Goal: Task Accomplishment & Management: Use online tool/utility

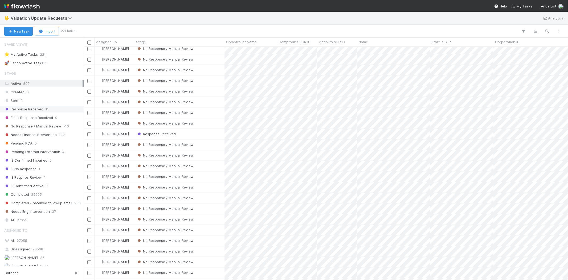
click at [43, 109] on div "Response Received 15" at bounding box center [43, 109] width 78 height 7
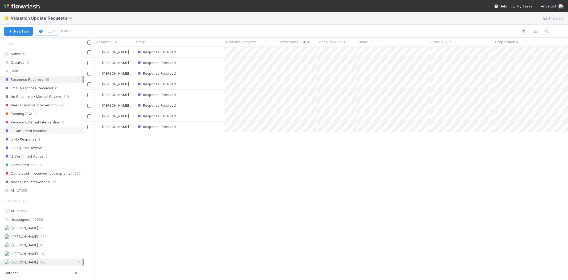
scroll to position [59, 0]
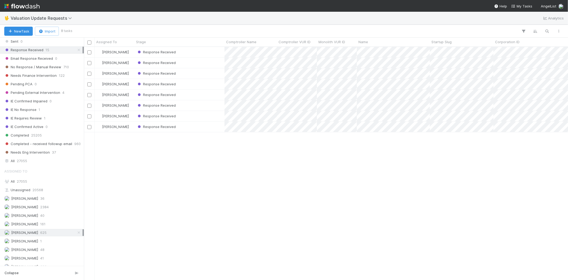
click at [190, 163] on div "Karen Jane Salcedo Response Received 8/2/25, 3:05:42 AM 8/21/25, 5:14:36 PM 0 K…" at bounding box center [326, 163] width 484 height 233
click at [187, 185] on div "Karen Jane Salcedo Response Received 8/2/25, 3:05:42 AM 8/21/25, 5:14:36 PM 0 K…" at bounding box center [326, 163] width 484 height 233
click at [189, 51] on div "Response Received" at bounding box center [180, 52] width 90 height 10
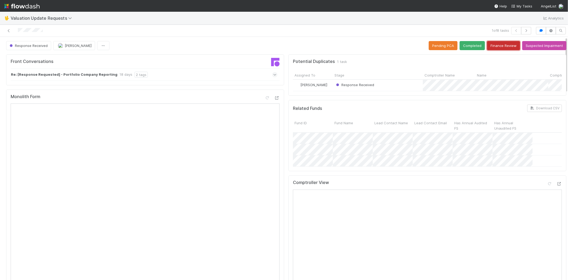
click at [493, 46] on button "Finance Review" at bounding box center [503, 45] width 33 height 9
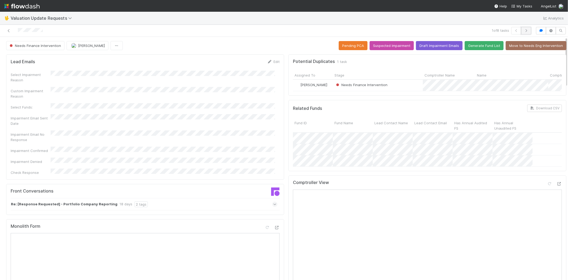
click at [524, 30] on icon "button" at bounding box center [526, 30] width 5 height 3
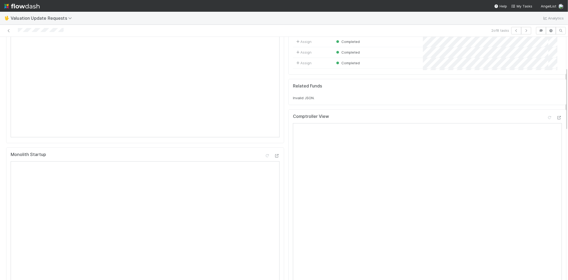
scroll to position [118, 0]
click at [557, 117] on icon at bounding box center [559, 116] width 5 height 3
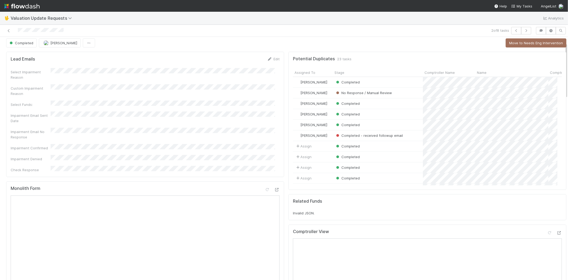
scroll to position [0, 0]
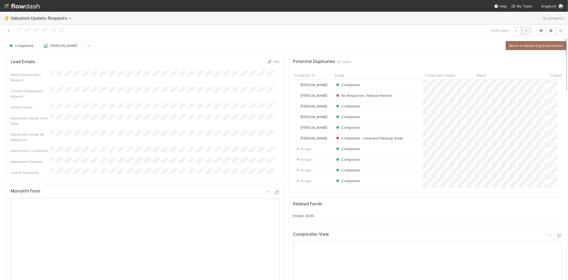
click at [524, 31] on icon "button" at bounding box center [526, 30] width 5 height 3
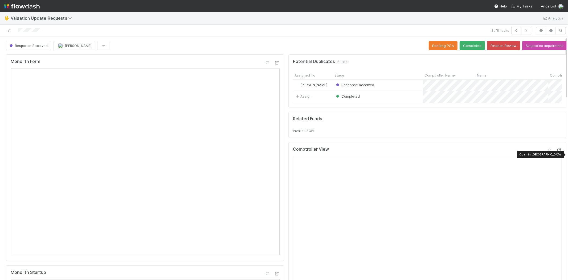
click at [557, 152] on icon at bounding box center [559, 149] width 5 height 3
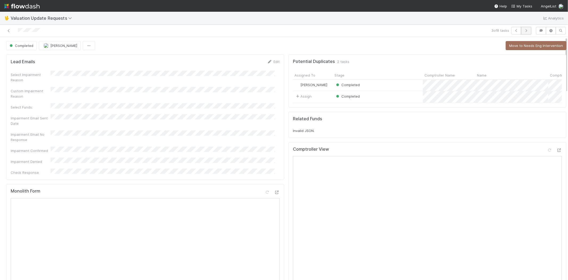
click at [524, 29] on icon "button" at bounding box center [526, 30] width 5 height 3
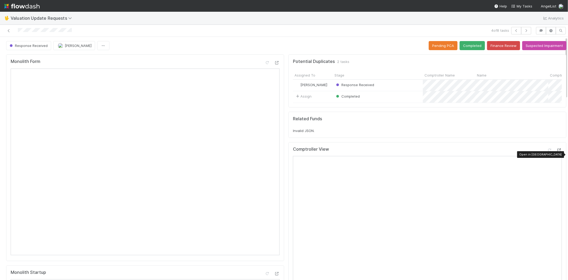
click at [557, 152] on icon at bounding box center [559, 149] width 5 height 3
click at [460, 47] on button "Completed" at bounding box center [472, 45] width 25 height 9
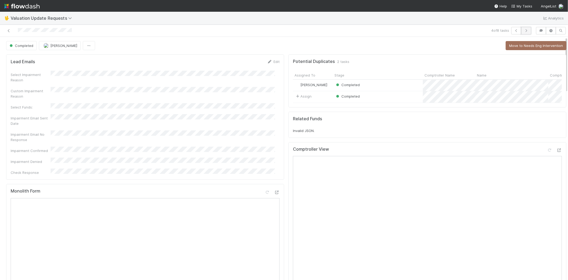
click at [524, 31] on icon "button" at bounding box center [526, 30] width 5 height 3
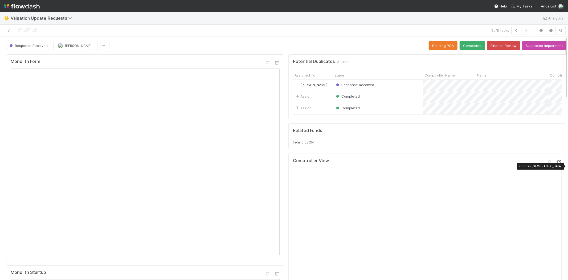
click at [557, 164] on div at bounding box center [559, 161] width 5 height 5
click at [465, 48] on button "Completed" at bounding box center [472, 45] width 25 height 9
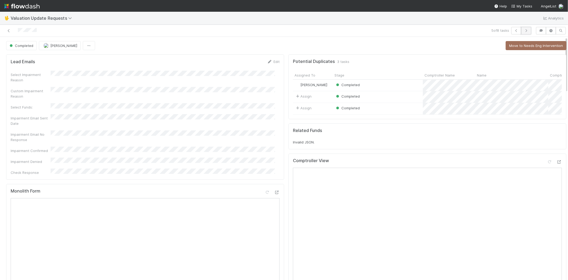
click at [524, 30] on icon "button" at bounding box center [526, 30] width 5 height 3
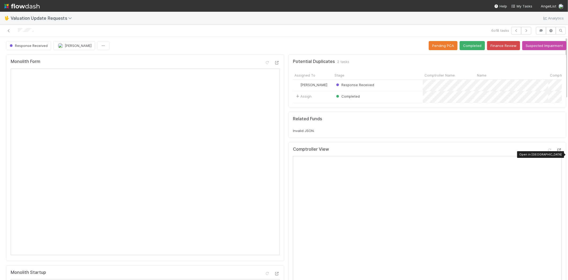
click at [557, 152] on icon at bounding box center [559, 149] width 5 height 3
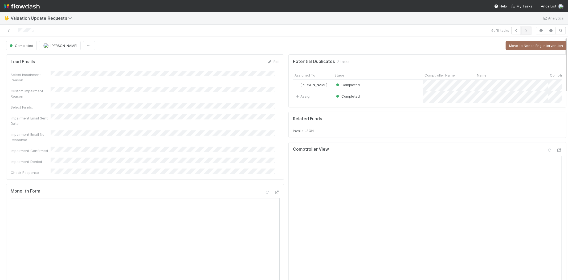
click at [524, 30] on icon "button" at bounding box center [526, 30] width 5 height 3
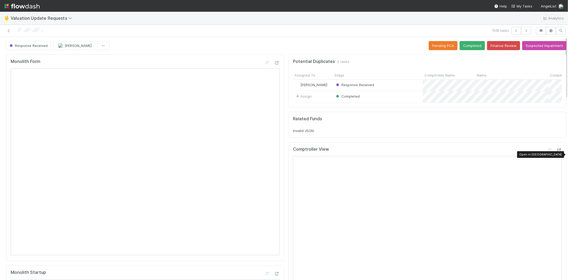
click at [557, 152] on icon at bounding box center [559, 149] width 5 height 3
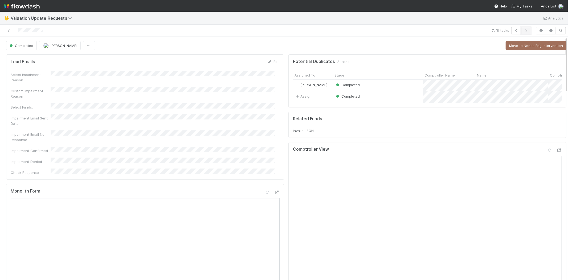
click at [525, 31] on button "button" at bounding box center [526, 30] width 10 height 7
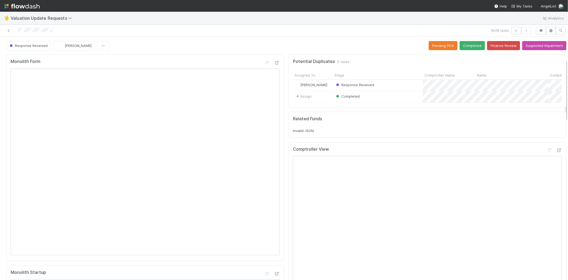
scroll to position [89, 0]
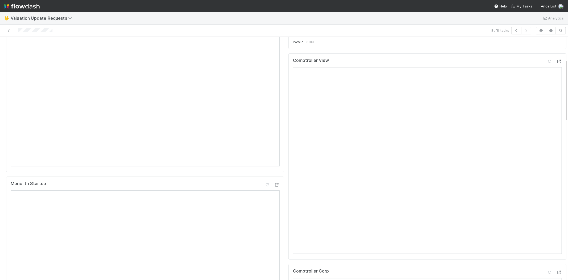
click at [557, 63] on icon at bounding box center [559, 61] width 5 height 3
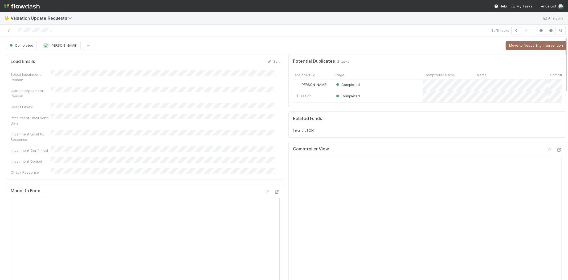
scroll to position [0, 0]
click at [10, 30] on icon at bounding box center [8, 30] width 5 height 3
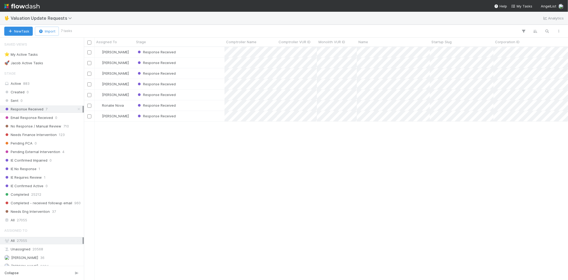
scroll to position [228, 480]
click at [276, 168] on div "Janice Garcia Response Received 8/2/25, 3:05:41 AM 8/6/25, 11:47:33 PM 0 Michae…" at bounding box center [326, 163] width 484 height 233
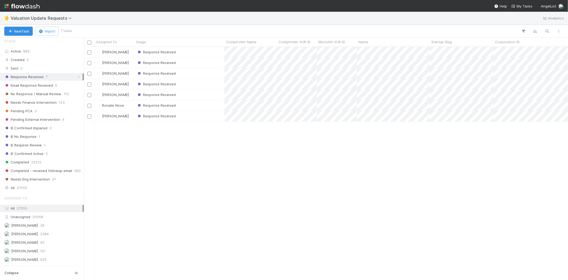
scroll to position [59, 0]
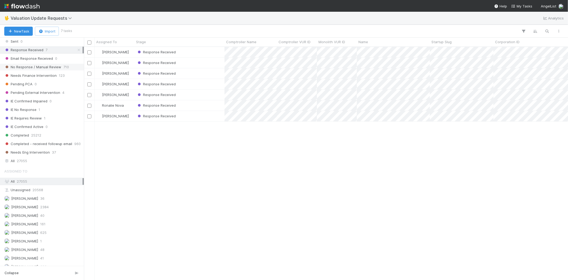
click at [36, 67] on span "No Response / Manual Review" at bounding box center [32, 67] width 57 height 7
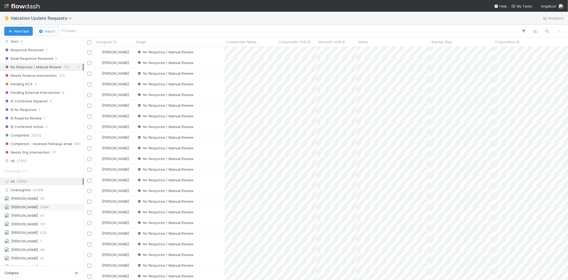
scroll to position [228, 480]
click at [48, 208] on span "2384" at bounding box center [44, 206] width 9 height 7
click at [36, 231] on span "[PERSON_NAME]" at bounding box center [21, 232] width 34 height 7
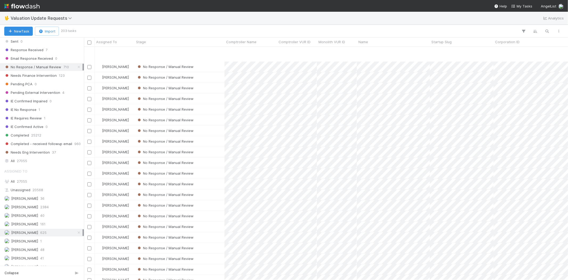
scroll to position [207, 0]
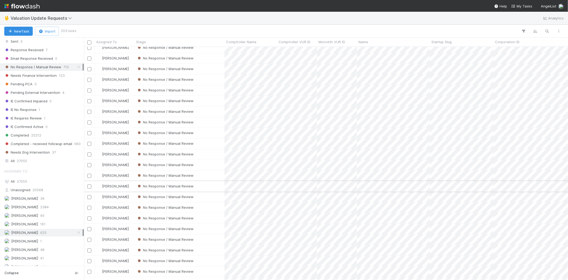
click at [205, 184] on div "No Response / Manual Review" at bounding box center [180, 186] width 90 height 10
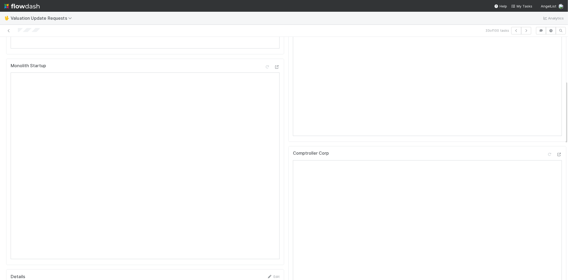
scroll to position [207, 0]
click at [557, 155] on div at bounding box center [559, 153] width 5 height 5
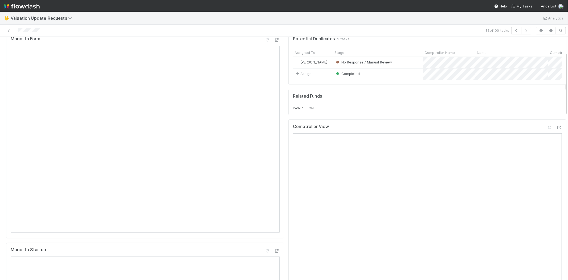
scroll to position [0, 0]
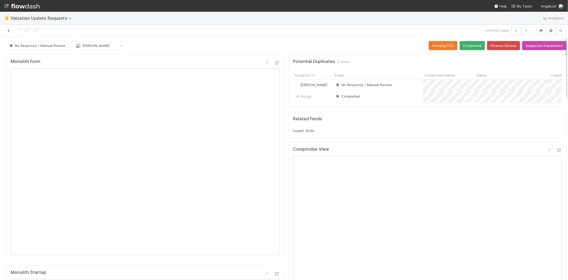
click at [7, 29] on icon at bounding box center [8, 30] width 5 height 3
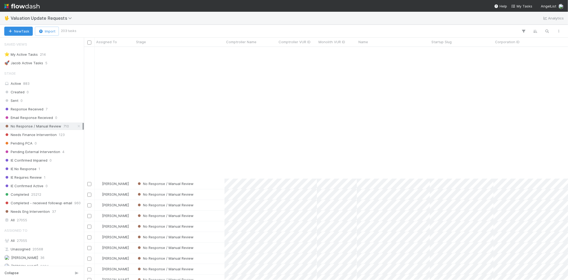
scroll to position [592, 0]
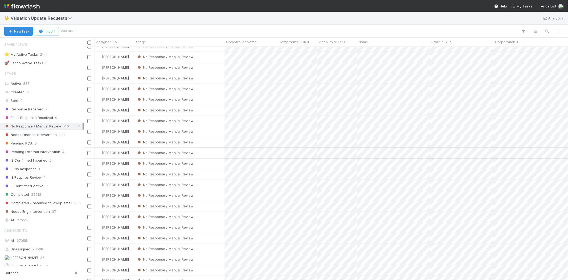
click at [207, 154] on div "No Response / Manual Review" at bounding box center [180, 153] width 90 height 10
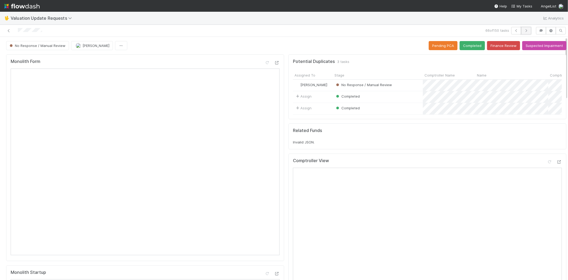
click at [526, 29] on button "button" at bounding box center [526, 30] width 10 height 7
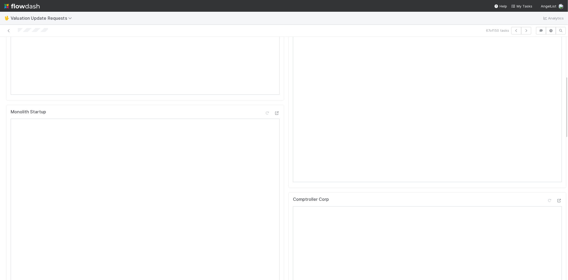
scroll to position [177, 0]
click at [557, 185] on div at bounding box center [559, 183] width 5 height 5
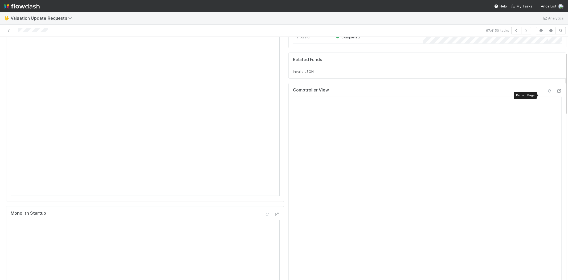
click at [547, 93] on icon at bounding box center [549, 90] width 5 height 3
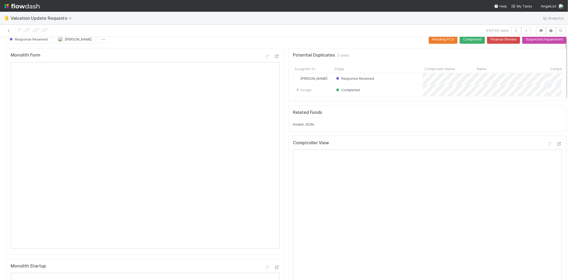
scroll to position [0, 0]
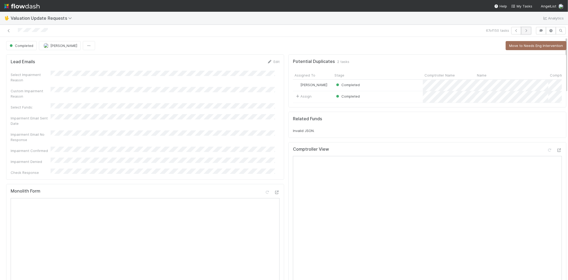
click at [524, 30] on icon "button" at bounding box center [526, 30] width 5 height 3
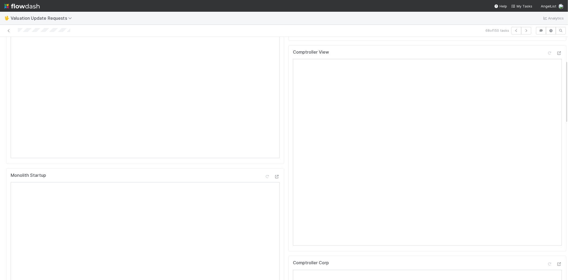
scroll to position [89, 0]
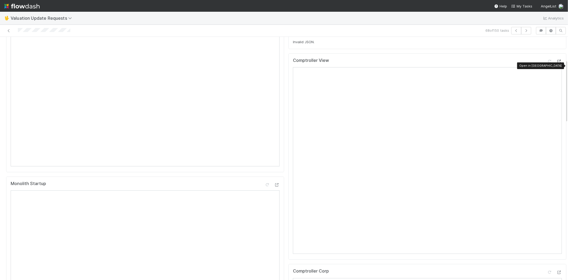
click at [557, 63] on icon at bounding box center [559, 61] width 5 height 3
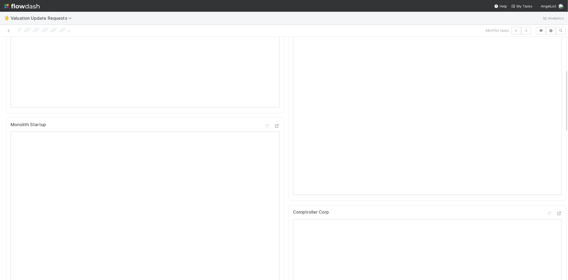
scroll to position [237, 0]
click at [557, 126] on icon at bounding box center [559, 124] width 5 height 3
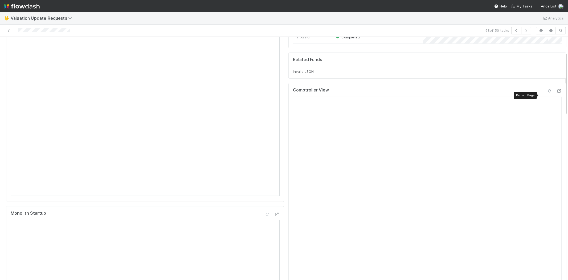
click at [547, 93] on icon at bounding box center [549, 90] width 5 height 3
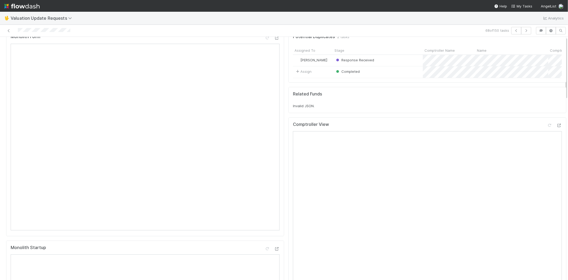
scroll to position [0, 0]
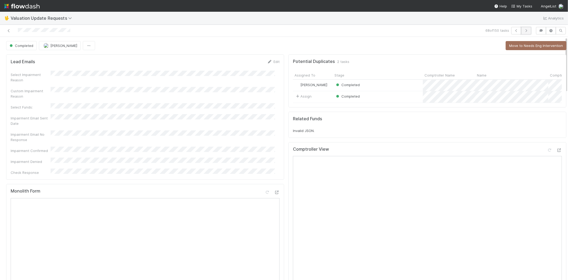
click at [524, 31] on icon "button" at bounding box center [526, 30] width 5 height 3
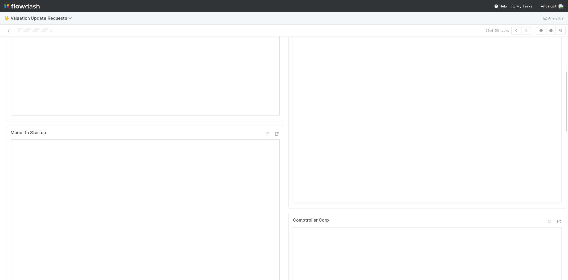
scroll to position [207, 0]
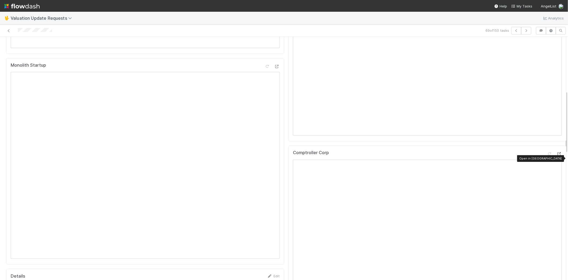
click at [557, 156] on icon at bounding box center [559, 153] width 5 height 3
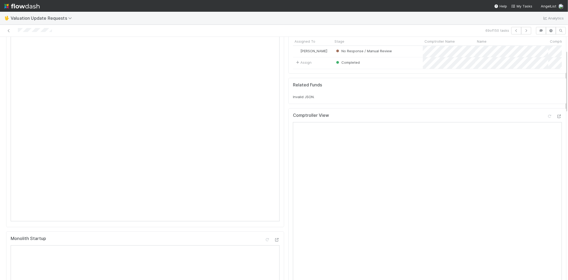
scroll to position [30, 0]
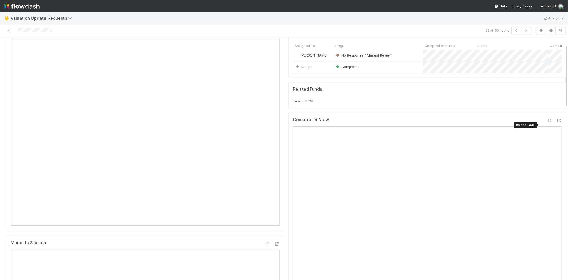
click at [547, 122] on icon at bounding box center [549, 120] width 5 height 3
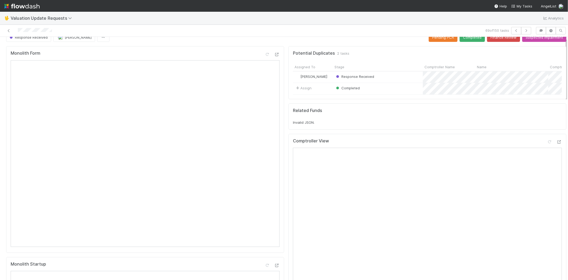
scroll to position [0, 0]
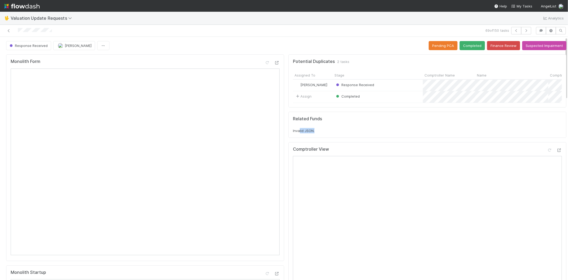
drag, startPoint x: 295, startPoint y: 135, endPoint x: 312, endPoint y: 136, distance: 17.3
click at [312, 133] on div "Invalid JSON." at bounding box center [427, 130] width 269 height 5
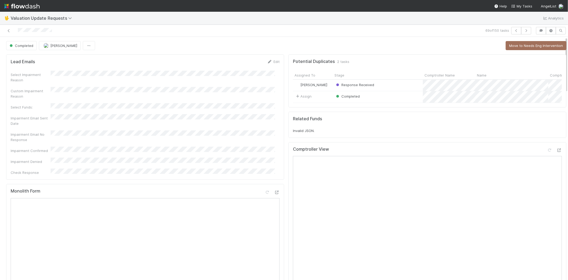
drag, startPoint x: 289, startPoint y: 136, endPoint x: 316, endPoint y: 133, distance: 27.4
click at [316, 133] on div "Invalid JSON." at bounding box center [427, 130] width 269 height 5
click at [313, 138] on div "Related Funds Invalid JSON." at bounding box center [427, 125] width 278 height 26
drag, startPoint x: 307, startPoint y: 134, endPoint x: 286, endPoint y: 134, distance: 20.8
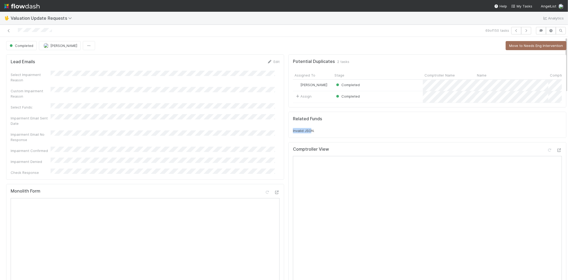
click at [288, 134] on div "Related Funds Invalid JSON." at bounding box center [427, 125] width 278 height 26
drag, startPoint x: 289, startPoint y: 135, endPoint x: 310, endPoint y: 143, distance: 22.0
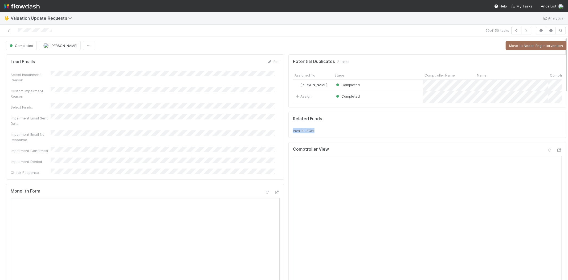
drag, startPoint x: 286, startPoint y: 135, endPoint x: 312, endPoint y: 136, distance: 26.4
click at [312, 136] on div "Related Funds Invalid JSON." at bounding box center [427, 125] width 278 height 26
click at [313, 138] on div "Related Funds Invalid JSON." at bounding box center [427, 125] width 278 height 26
drag, startPoint x: 295, startPoint y: 151, endPoint x: 318, endPoint y: 153, distance: 23.3
click at [318, 152] on h5 "Comptroller View" at bounding box center [311, 148] width 36 height 5
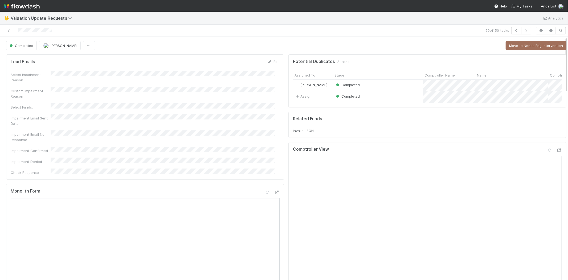
click at [326, 152] on div "Comptroller View" at bounding box center [427, 151] width 269 height 10
click at [524, 29] on icon "button" at bounding box center [526, 30] width 5 height 3
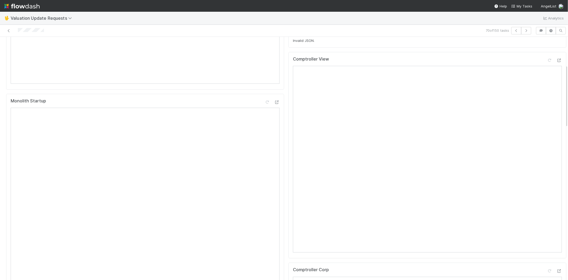
scroll to position [177, 0]
click at [557, 56] on icon at bounding box center [559, 53] width 5 height 3
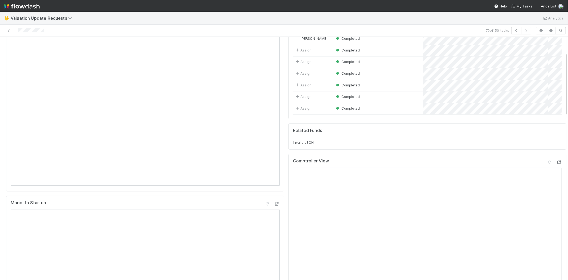
scroll to position [59, 0]
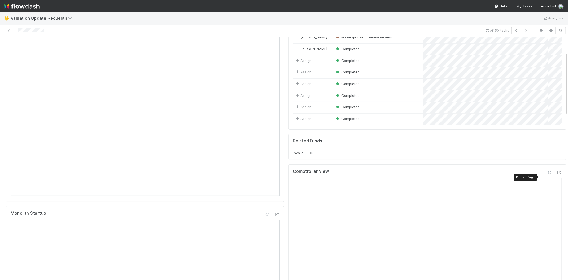
click at [547, 174] on icon at bounding box center [549, 172] width 5 height 3
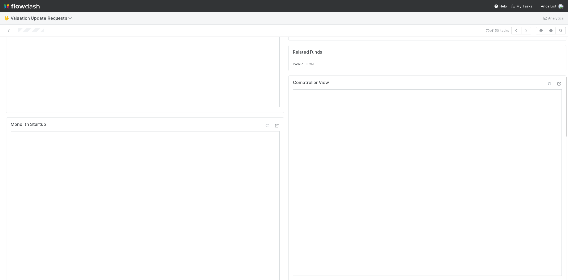
scroll to position [237, 0]
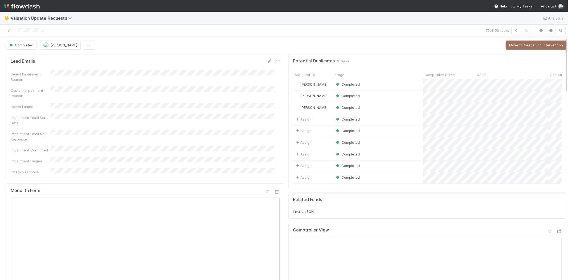
scroll to position [0, 0]
click at [9, 30] on icon at bounding box center [8, 30] width 5 height 3
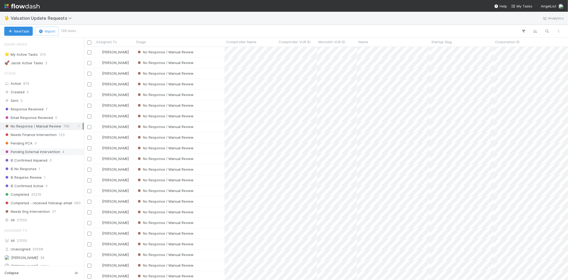
scroll to position [92, 0]
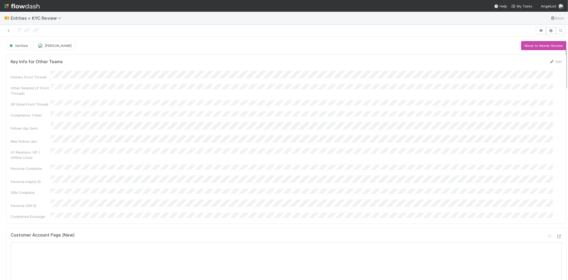
scroll to position [118, 0]
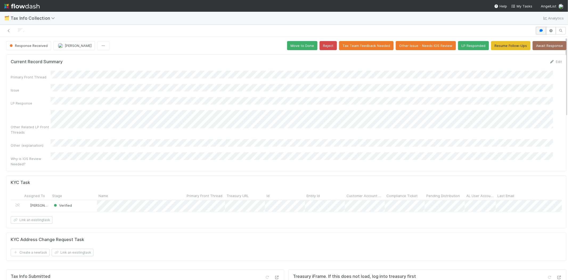
click at [536, 31] on button "button" at bounding box center [541, 30] width 10 height 7
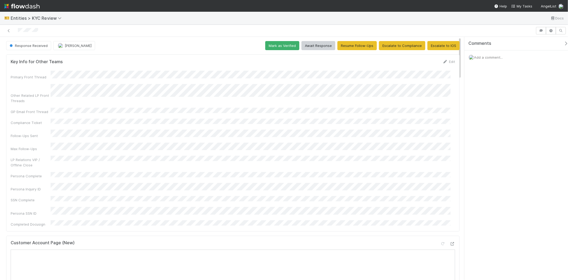
click at [563, 43] on icon "button" at bounding box center [565, 43] width 5 height 4
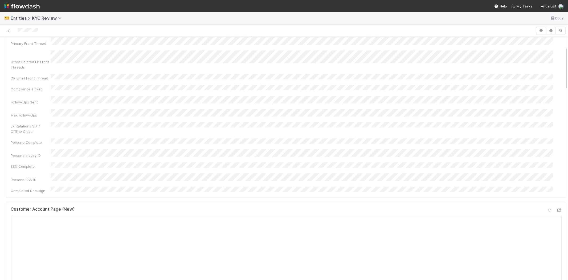
scroll to position [30, 0]
click at [115, 153] on div "Persona Inquiry ID" at bounding box center [286, 157] width 551 height 9
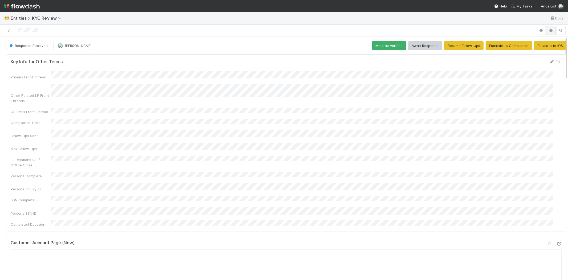
click at [548, 29] on icon "button" at bounding box center [550, 30] width 5 height 3
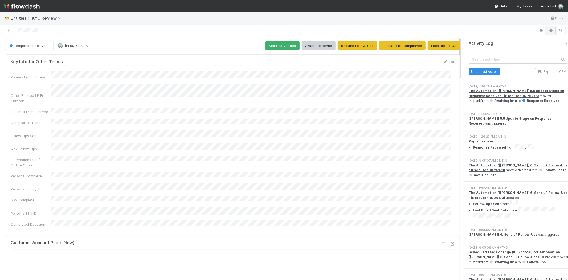
click at [552, 29] on icon "button" at bounding box center [550, 30] width 5 height 3
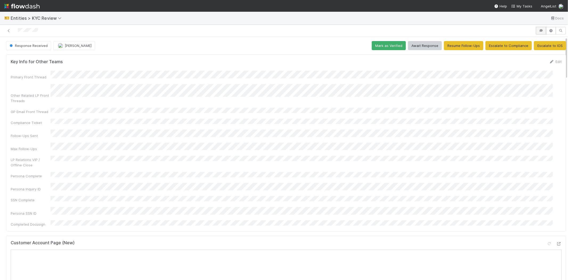
click at [539, 29] on icon "button" at bounding box center [541, 30] width 5 height 3
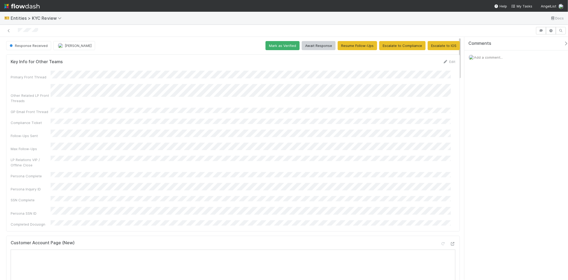
click at [483, 59] on div "Add a comment..." at bounding box center [519, 57] width 108 height 14
click at [482, 57] on span "Add a comment..." at bounding box center [488, 57] width 29 height 4
click at [494, 141] on button "Add Comment" at bounding box center [488, 139] width 31 height 9
click at [447, 47] on button "Escalate to IOS" at bounding box center [444, 45] width 32 height 9
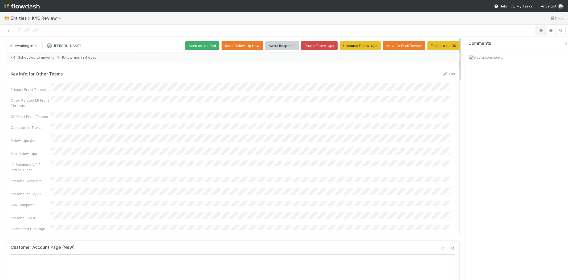
click at [541, 31] on icon "button" at bounding box center [541, 30] width 5 height 3
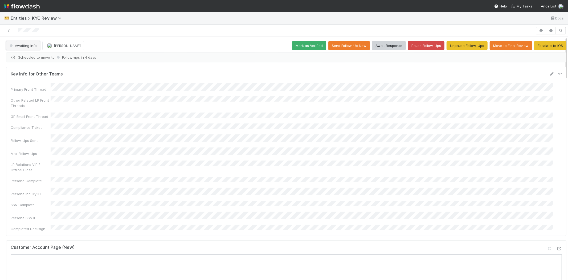
click at [31, 46] on span "Awaiting Info" at bounding box center [23, 45] width 28 height 4
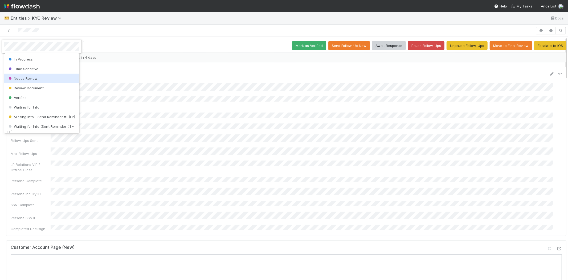
click at [27, 76] on span "Needs Review" at bounding box center [22, 78] width 30 height 4
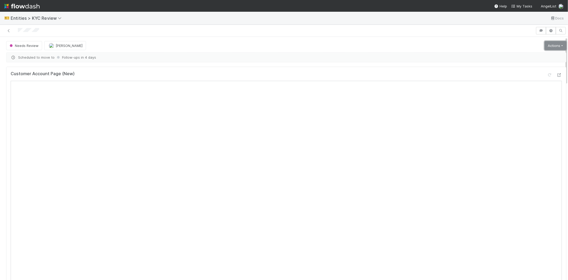
click at [545, 42] on link "Actions" at bounding box center [556, 45] width 22 height 9
click at [523, 94] on button "Select Template [New]" at bounding box center [537, 93] width 59 height 7
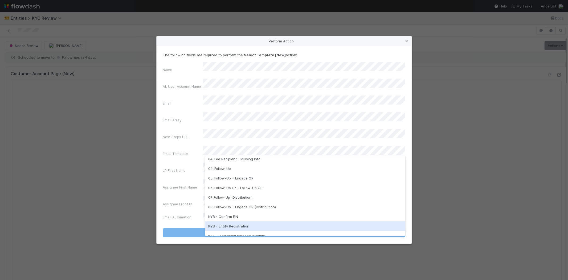
scroll to position [133, 0]
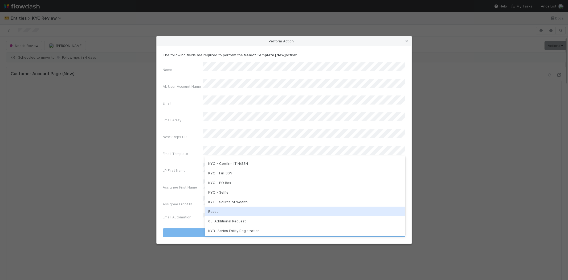
click at [224, 209] on div "Reset" at bounding box center [305, 211] width 200 height 10
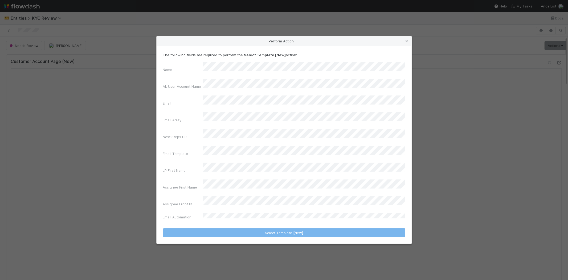
drag, startPoint x: 178, startPoint y: 182, endPoint x: 185, endPoint y: 196, distance: 15.3
click at [178, 182] on div "Name AL User Account Name Email Email Array Next Steps URL Email Template LP Fi…" at bounding box center [284, 142] width 242 height 160
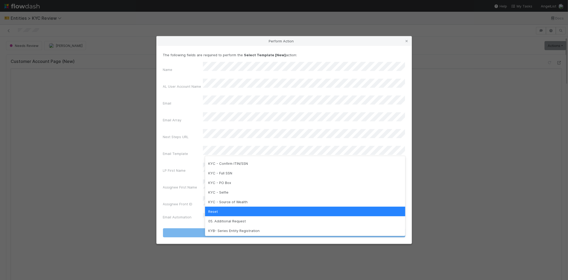
click at [223, 211] on div "Reset" at bounding box center [305, 211] width 200 height 10
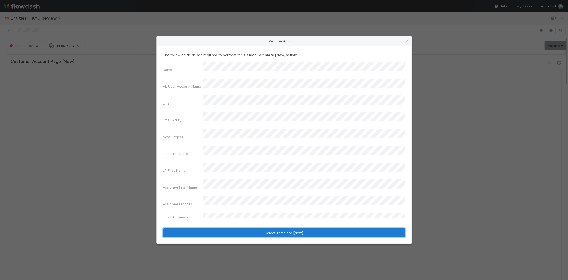
click at [203, 228] on button "Select Template [New]" at bounding box center [284, 232] width 242 height 9
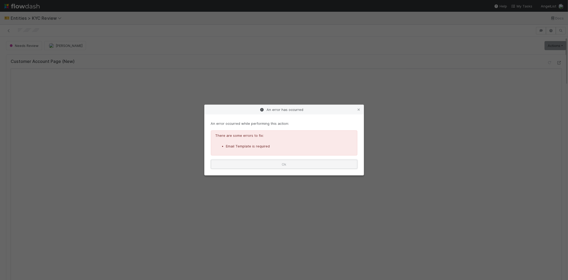
click at [283, 164] on button "Ok" at bounding box center [284, 164] width 146 height 9
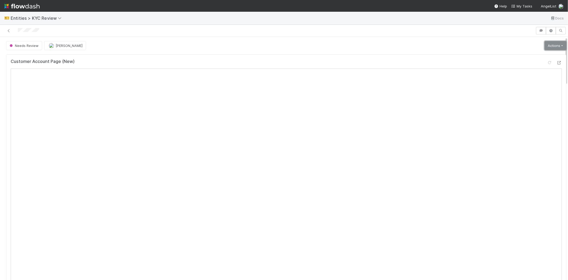
click at [545, 43] on link "Actions" at bounding box center [556, 45] width 22 height 9
click at [508, 94] on button "Select Template [New]" at bounding box center [537, 93] width 59 height 7
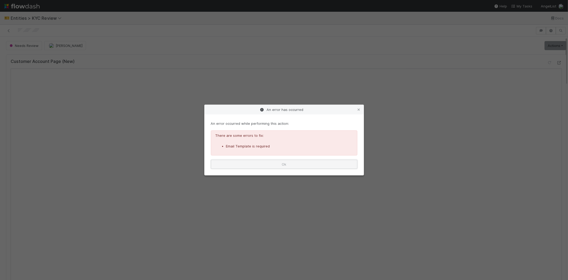
click at [275, 162] on button "Ok" at bounding box center [284, 164] width 146 height 9
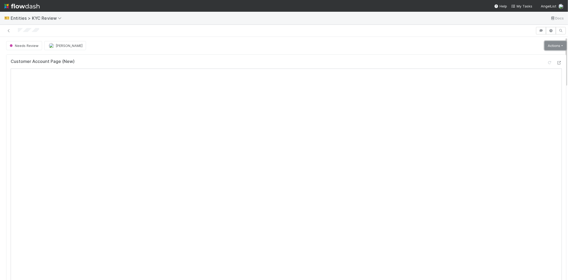
click at [545, 44] on link "Actions" at bounding box center [556, 45] width 22 height 9
click at [515, 91] on button "Select Template [New]" at bounding box center [537, 93] width 59 height 7
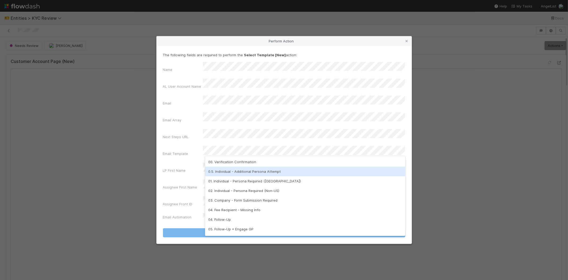
click at [243, 169] on div "0.5. Individual - Additional Persona Attempt" at bounding box center [305, 171] width 200 height 10
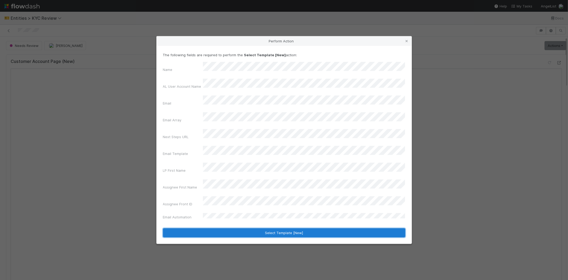
click at [197, 228] on button "Select Template [New]" at bounding box center [284, 232] width 242 height 9
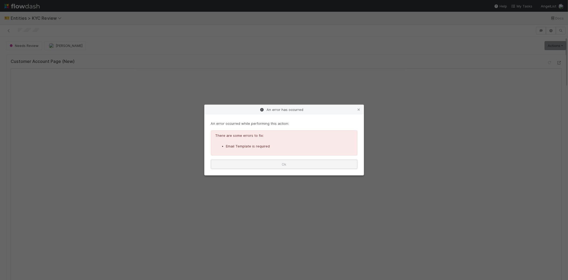
click at [256, 166] on button "Ok" at bounding box center [284, 164] width 146 height 9
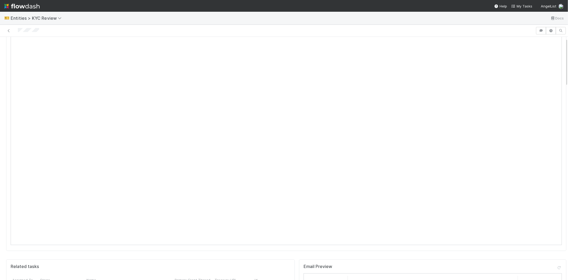
scroll to position [0, 0]
click at [26, 46] on span "Needs Review" at bounding box center [24, 45] width 30 height 4
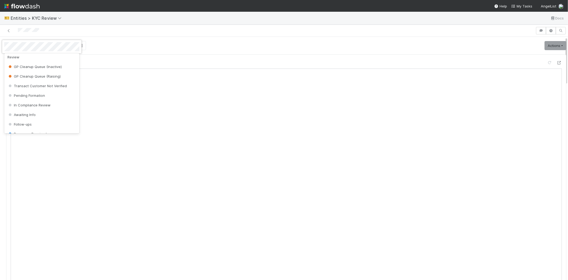
scroll to position [325, 0]
click at [22, 101] on span "Awaiting Info" at bounding box center [21, 98] width 28 height 4
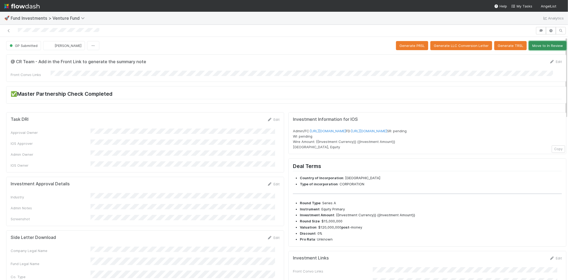
click at [532, 47] on button "Move to In Review" at bounding box center [548, 45] width 38 height 9
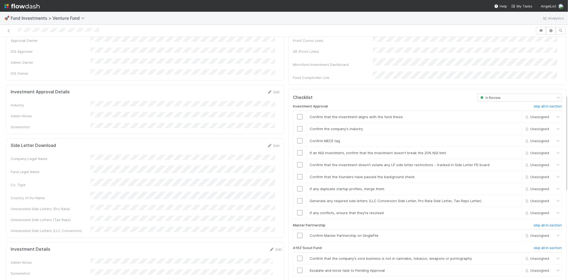
scroll to position [89, 0]
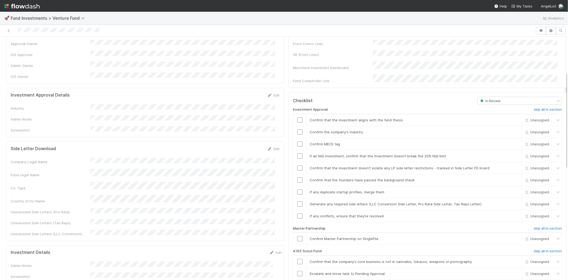
drag, startPoint x: 272, startPoint y: 88, endPoint x: 256, endPoint y: 91, distance: 16.4
click at [272, 93] on link "Edit" at bounding box center [273, 95] width 13 height 4
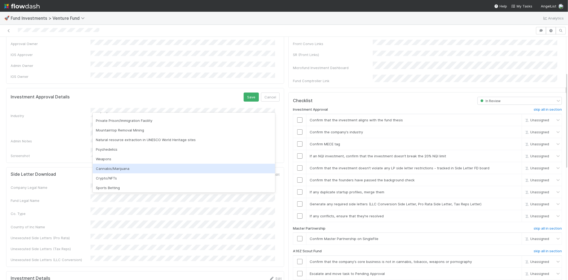
scroll to position [152, 0]
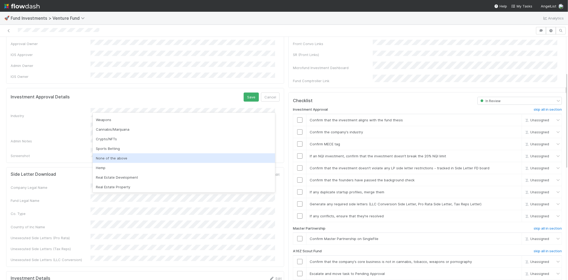
click at [122, 157] on div "None of the above" at bounding box center [184, 158] width 182 height 10
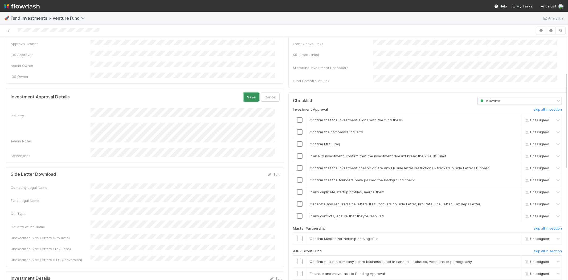
click at [244, 92] on button "Save" at bounding box center [251, 96] width 15 height 9
click at [297, 114] on td at bounding box center [299, 120] width 13 height 12
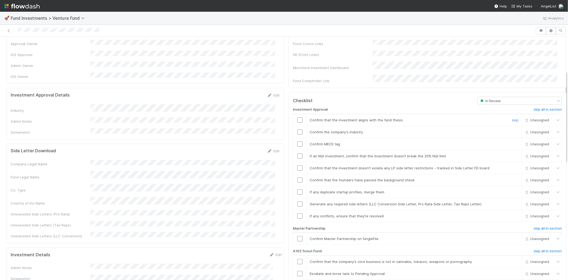
click at [297, 117] on input "checkbox" at bounding box center [299, 119] width 5 height 5
click at [297, 129] on input "checkbox" at bounding box center [299, 131] width 5 height 5
click at [297, 141] on input "checkbox" at bounding box center [299, 143] width 5 height 5
click at [297, 153] on input "checkbox" at bounding box center [299, 155] width 5 height 5
click at [297, 165] on input "checkbox" at bounding box center [299, 167] width 5 height 5
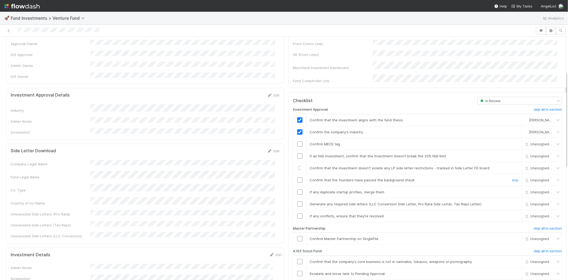
click at [297, 177] on input "checkbox" at bounding box center [299, 179] width 5 height 5
checkbox input "true"
click at [297, 153] on input "checkbox" at bounding box center [299, 155] width 5 height 5
click at [297, 189] on input "checkbox" at bounding box center [299, 191] width 5 height 5
click at [297, 201] on input "checkbox" at bounding box center [299, 203] width 5 height 5
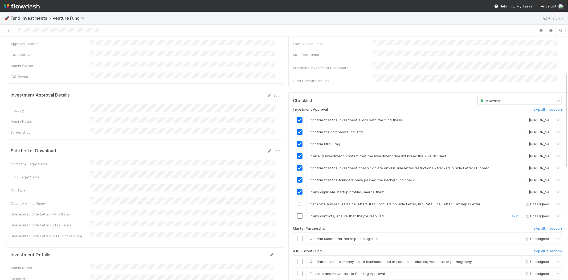
click at [297, 213] on input "checkbox" at bounding box center [299, 215] width 5 height 5
click at [297, 236] on input "checkbox" at bounding box center [299, 238] width 5 height 5
click at [134, 32] on div at bounding box center [267, 30] width 531 height 7
click at [56, 74] on div "IOS Owner" at bounding box center [51, 76] width 80 height 5
click at [111, 30] on div at bounding box center [267, 30] width 531 height 7
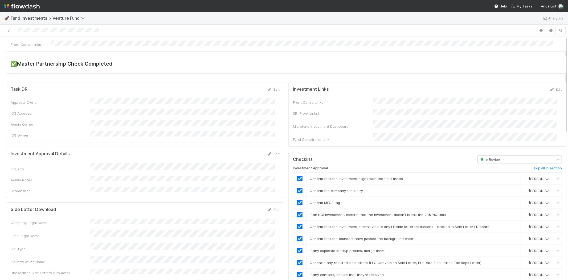
scroll to position [0, 0]
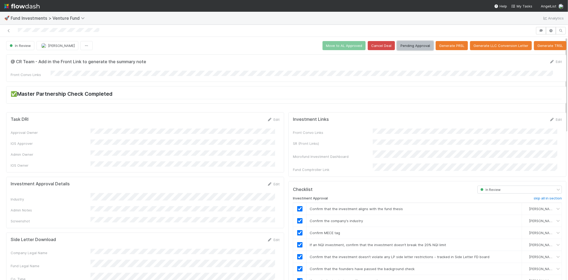
click at [412, 44] on button "Pending Approval" at bounding box center [415, 45] width 36 height 9
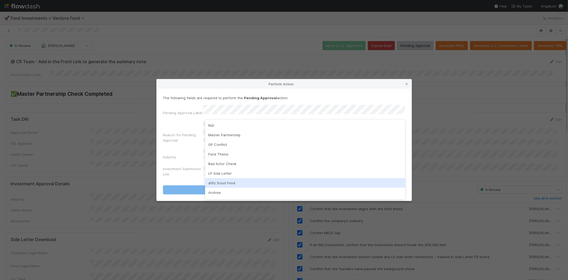
click at [218, 183] on div "a16z Scout Fund" at bounding box center [305, 183] width 200 height 10
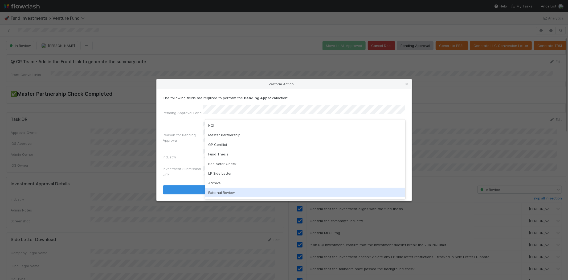
drag, startPoint x: 225, startPoint y: 190, endPoint x: 221, endPoint y: 160, distance: 30.1
click at [225, 190] on div "External Review" at bounding box center [305, 193] width 200 height 10
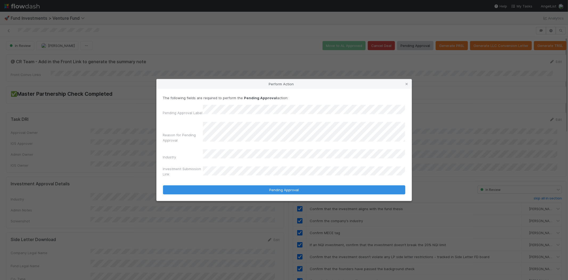
click at [163, 185] on button "Pending Approval" at bounding box center [284, 189] width 242 height 9
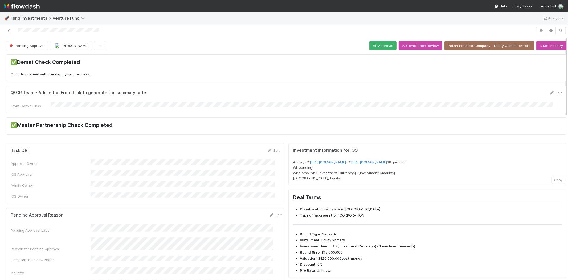
click at [9, 32] on icon at bounding box center [8, 30] width 5 height 3
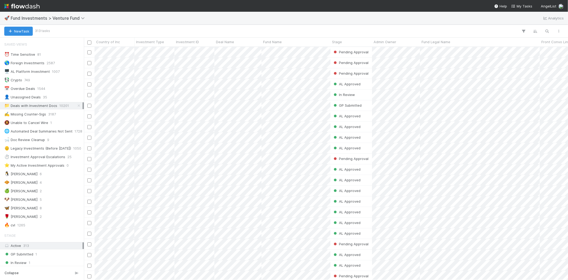
click at [29, 213] on div "Saved Views ⏰ Time Sensitive 81 🌎 Foreign Investments 2587 🖥️ AL Platform Inves…" at bounding box center [42, 134] width 84 height 190
click at [25, 215] on div "🌹 Karen S 2" at bounding box center [43, 216] width 78 height 7
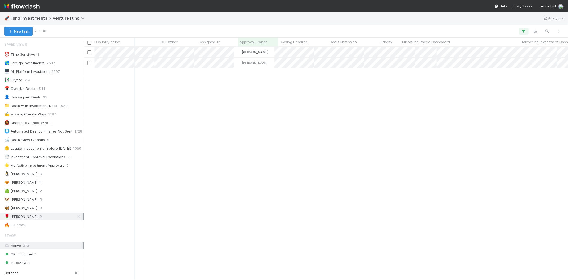
scroll to position [0, 560]
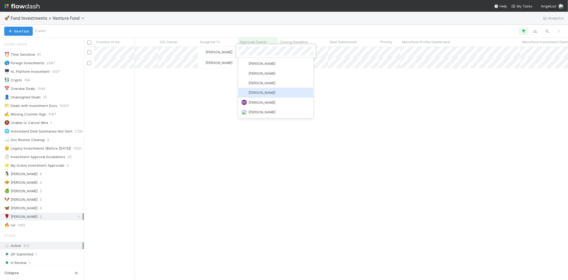
click at [181, 108] on div at bounding box center [284, 140] width 568 height 280
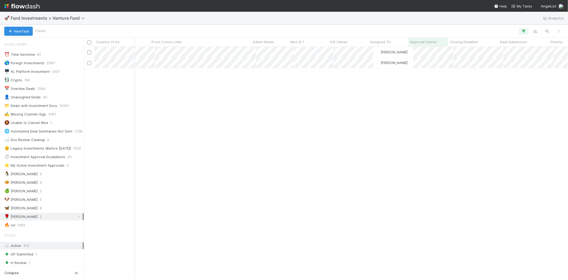
scroll to position [0, 0]
